Goal: Obtain resource: Obtain resource

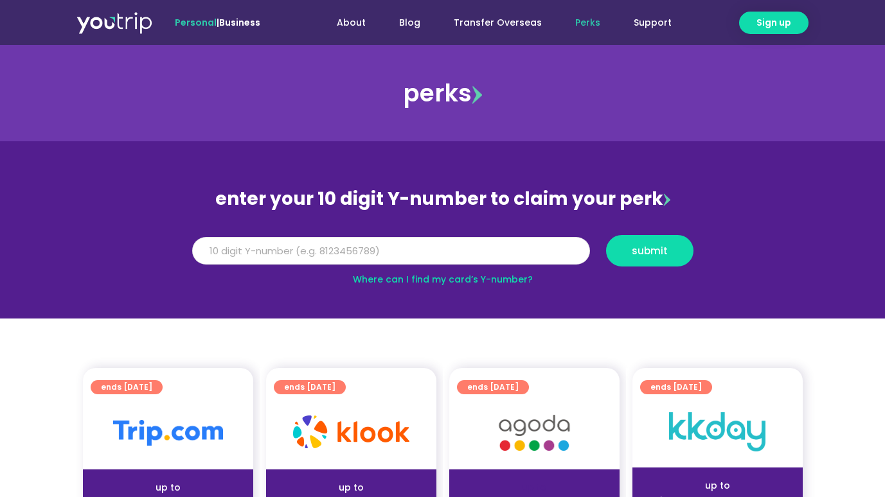
click at [289, 249] on input "Y Number" at bounding box center [391, 251] width 398 height 28
click at [206, 257] on input "Y Number" at bounding box center [391, 251] width 398 height 28
type input "8173499621"
click at [668, 254] on span "submit" at bounding box center [650, 251] width 66 height 10
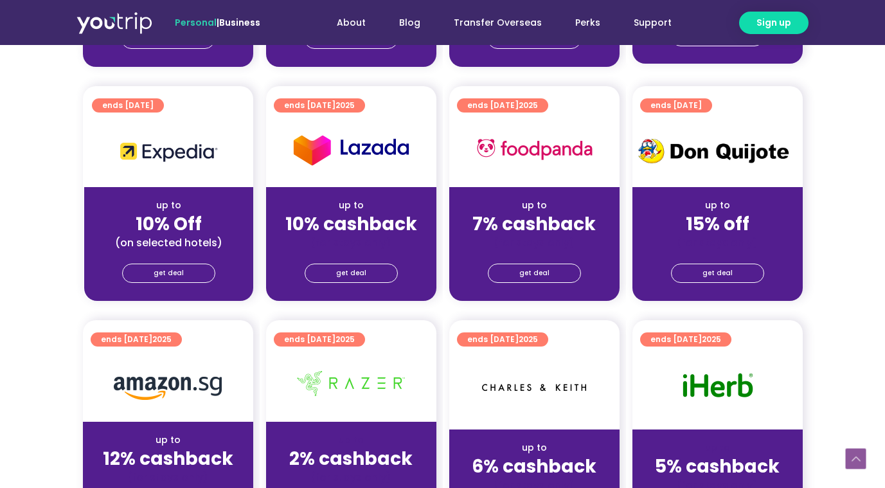
scroll to position [514, 0]
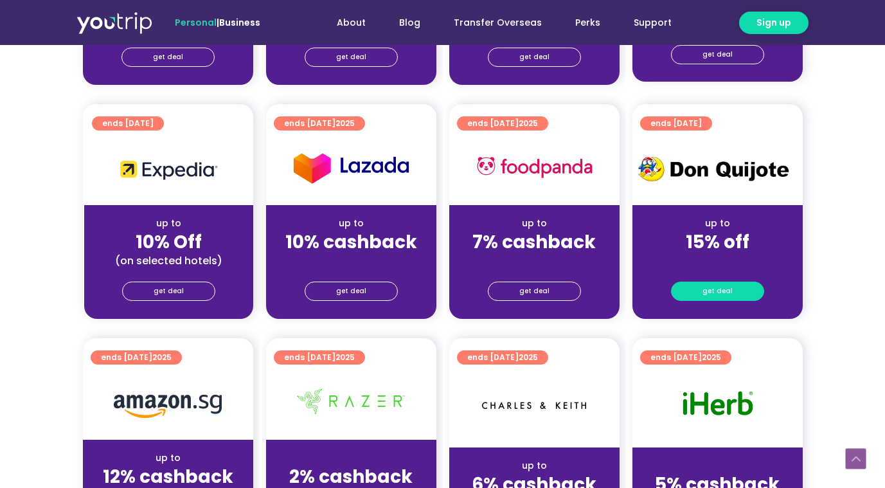
click at [727, 294] on span "get deal" at bounding box center [717, 291] width 30 height 18
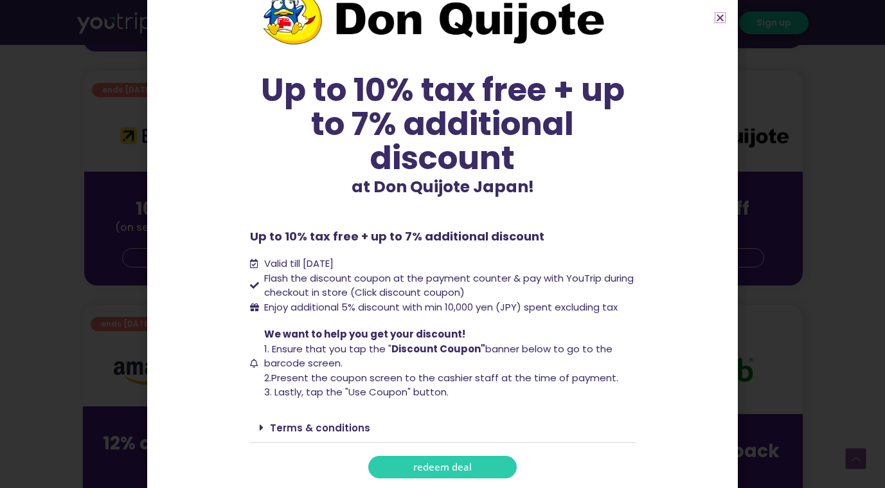
scroll to position [578, 0]
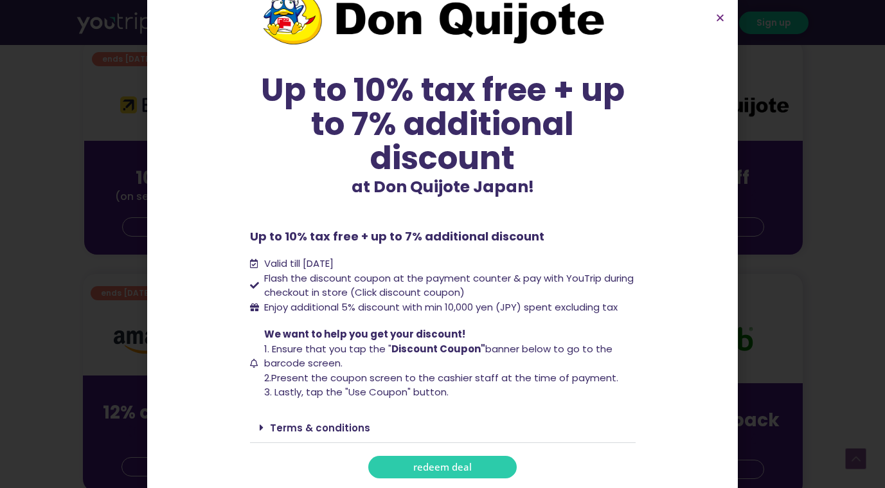
click at [444, 469] on span "redeem deal" at bounding box center [442, 467] width 58 height 10
click at [718, 18] on icon "Close" at bounding box center [720, 18] width 10 height 10
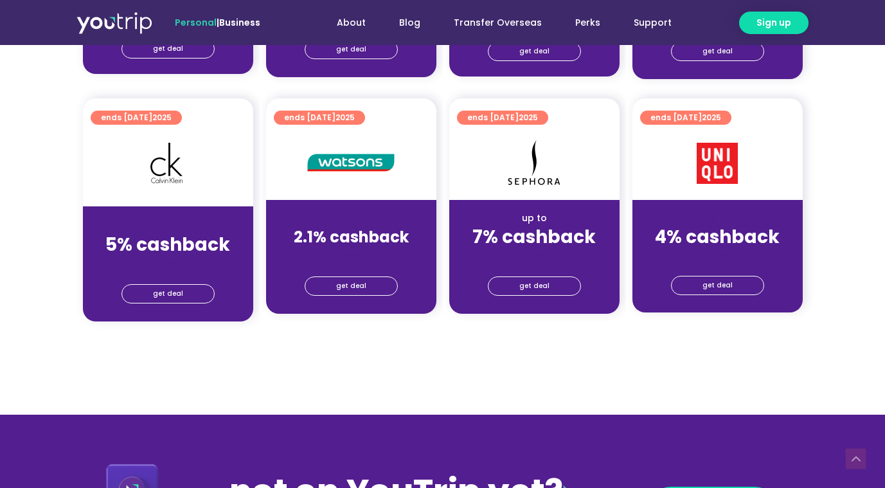
scroll to position [899, 0]
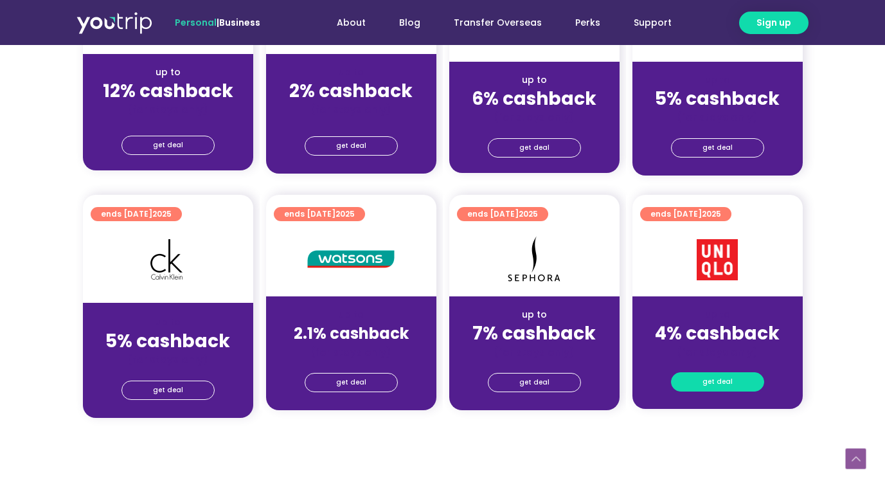
click at [739, 389] on link "get deal" at bounding box center [717, 381] width 93 height 19
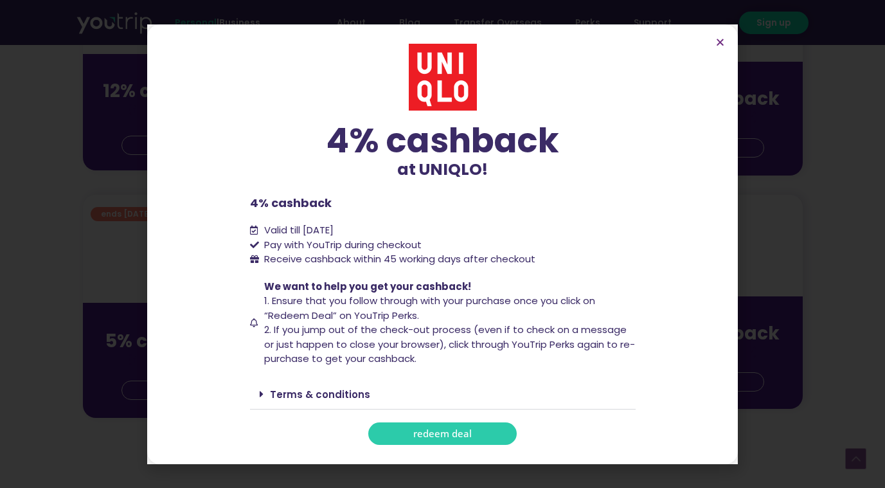
click at [493, 436] on link "redeem deal" at bounding box center [442, 433] width 148 height 22
click at [443, 433] on span "redeem deal" at bounding box center [442, 434] width 58 height 10
click at [722, 40] on icon "Close" at bounding box center [720, 42] width 10 height 10
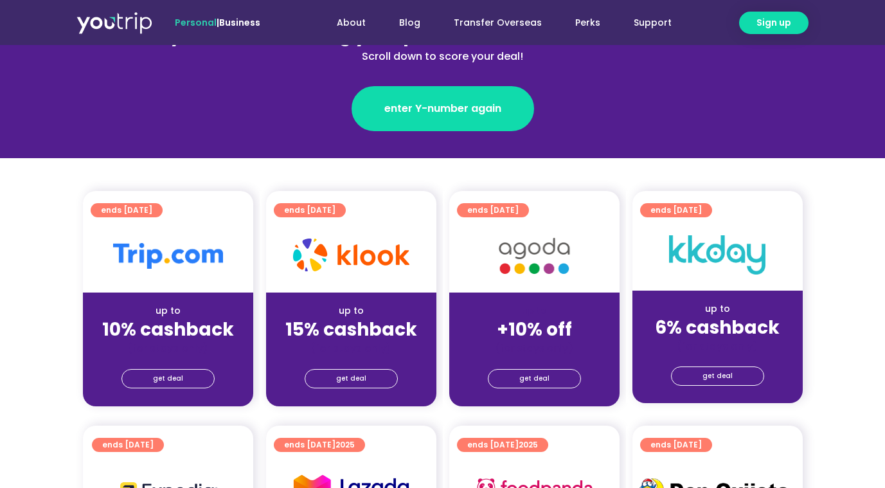
scroll to position [0, 0]
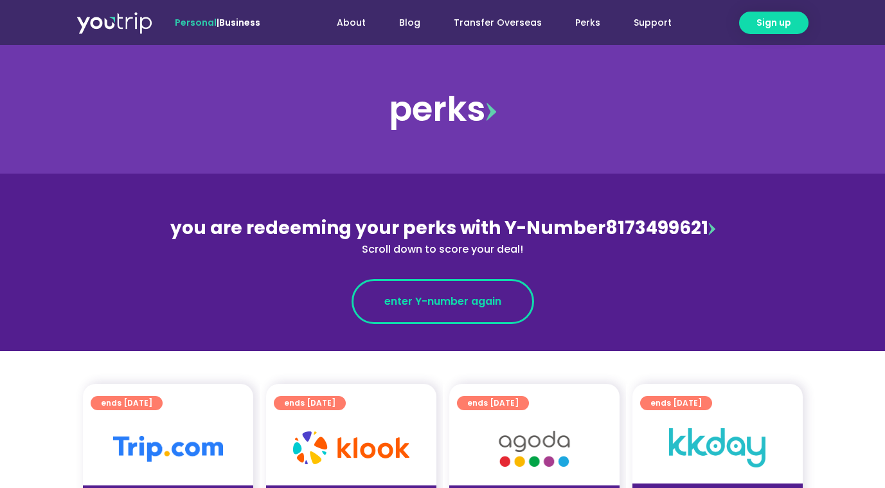
click at [458, 305] on span "enter Y-number again" at bounding box center [442, 301] width 117 height 15
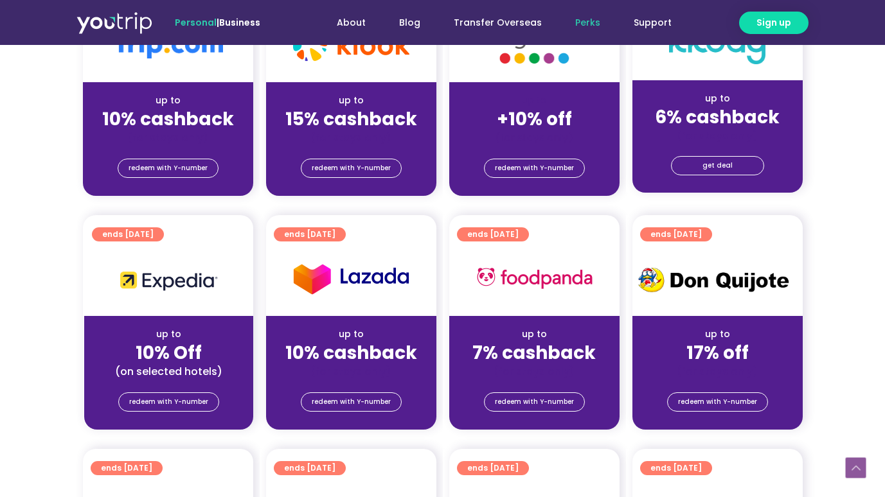
scroll to position [385, 0]
